Goal: Information Seeking & Learning: Learn about a topic

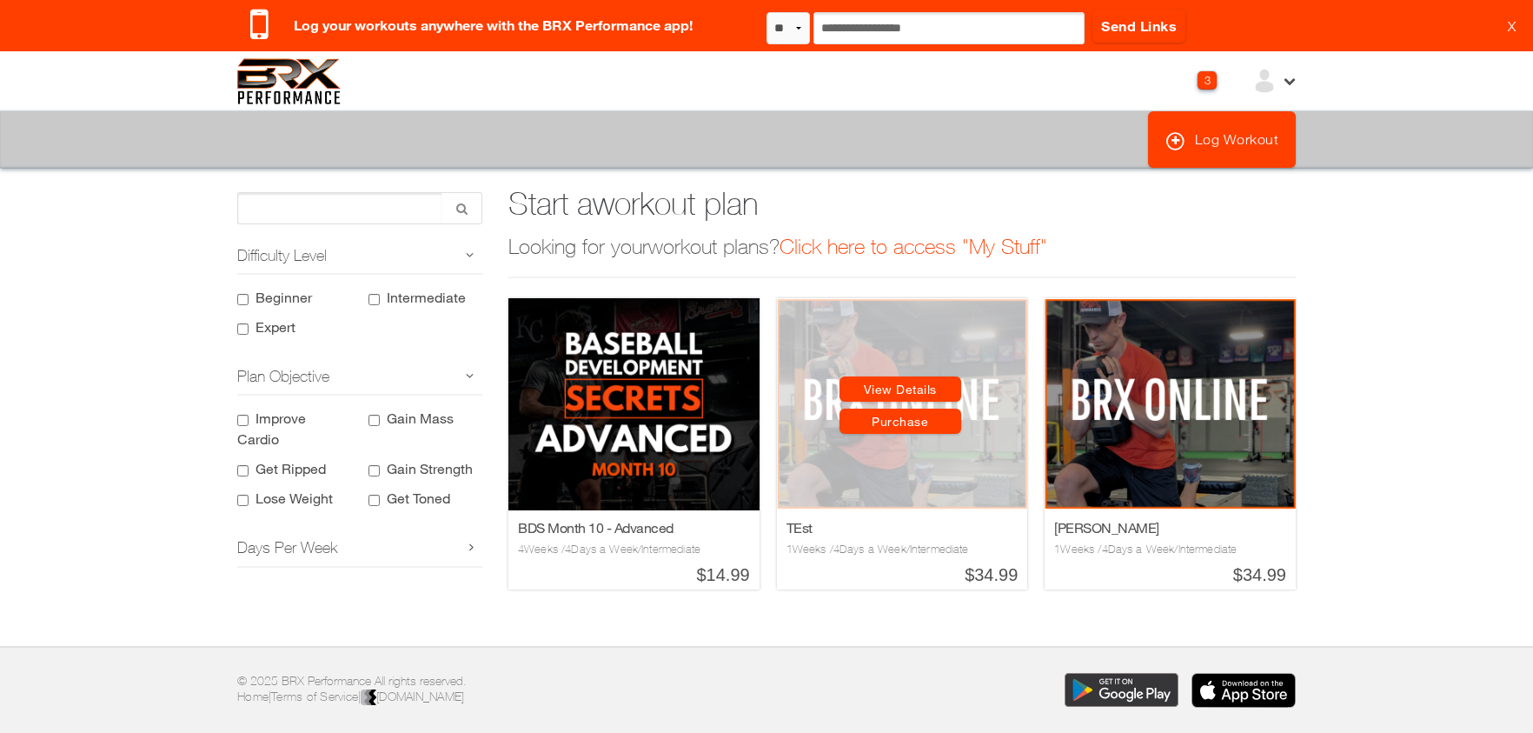
click at [892, 390] on link "View Details" at bounding box center [901, 388] width 122 height 25
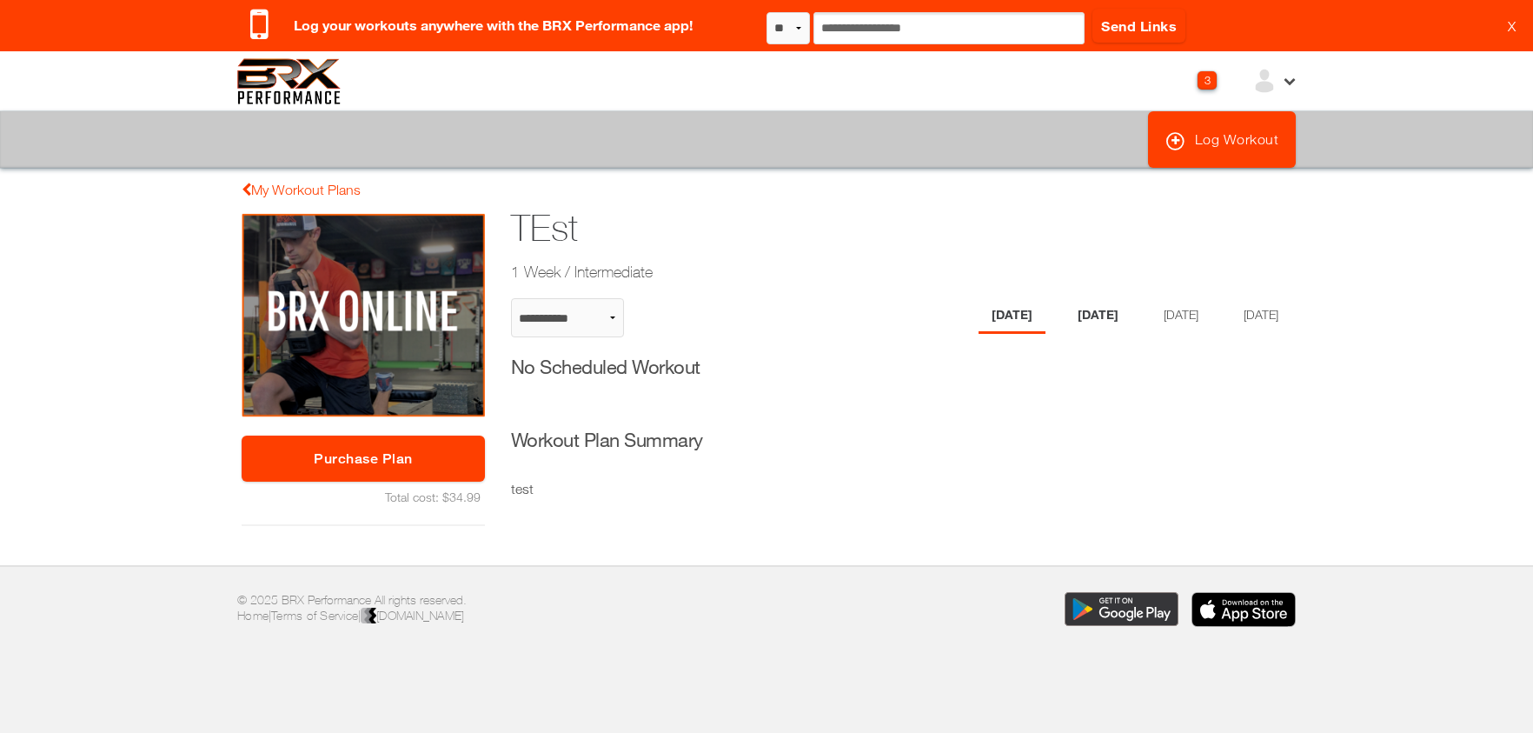
click at [1065, 309] on li "Tuesday" at bounding box center [1098, 316] width 67 height 36
click at [1252, 319] on li "Thursday" at bounding box center [1258, 316] width 67 height 36
select select "**********"
